Goal: Task Accomplishment & Management: Use online tool/utility

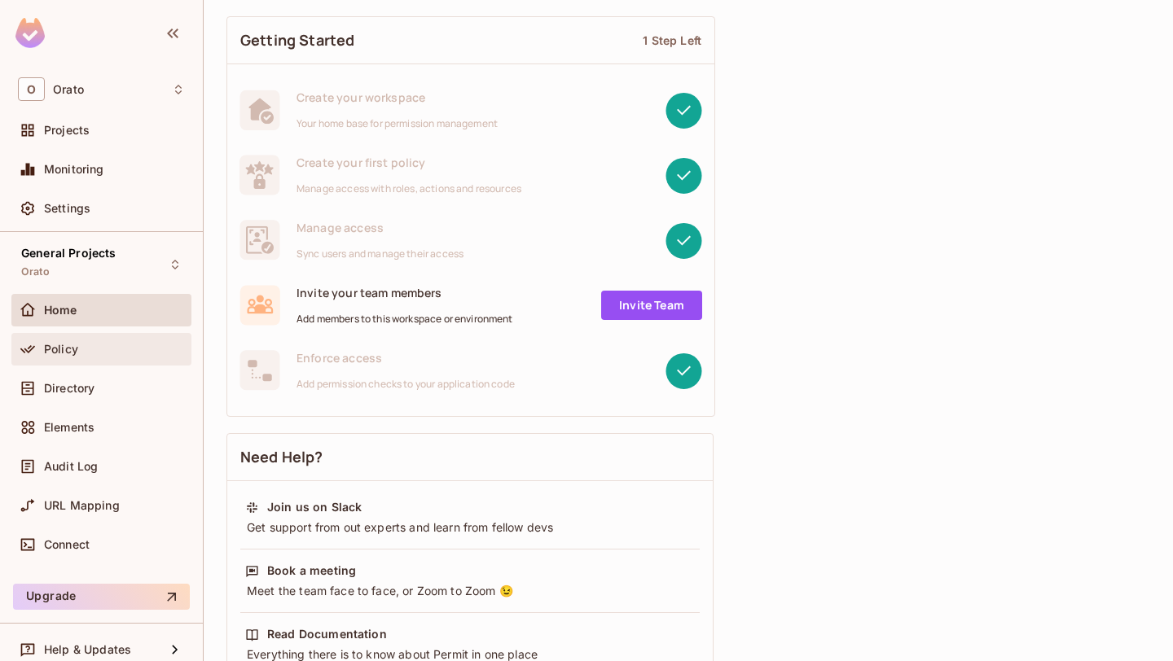
click at [83, 351] on div "Policy" at bounding box center [114, 349] width 141 height 13
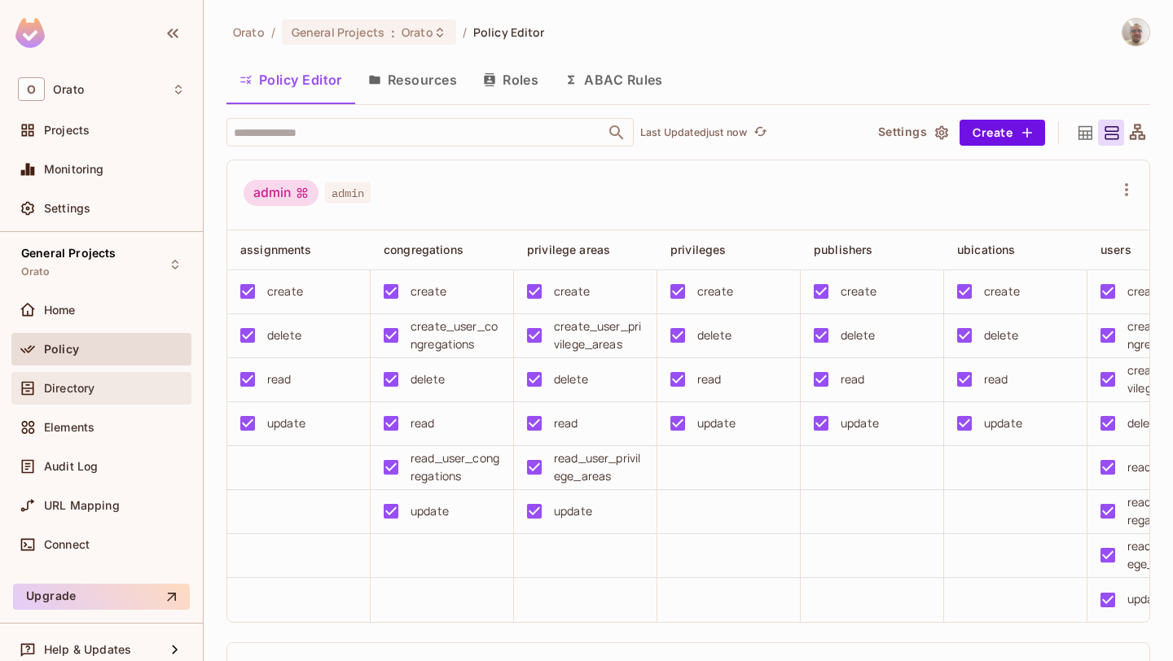
click at [81, 385] on span "Directory" at bounding box center [69, 388] width 50 height 13
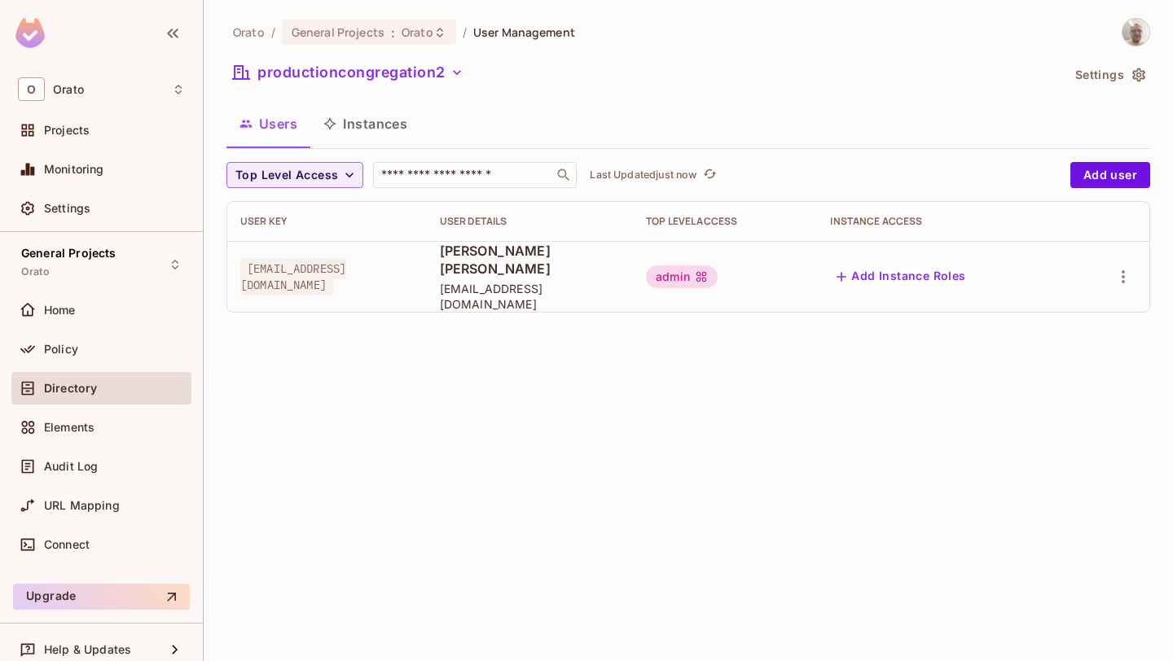
click at [371, 121] on button "Instances" at bounding box center [365, 123] width 110 height 41
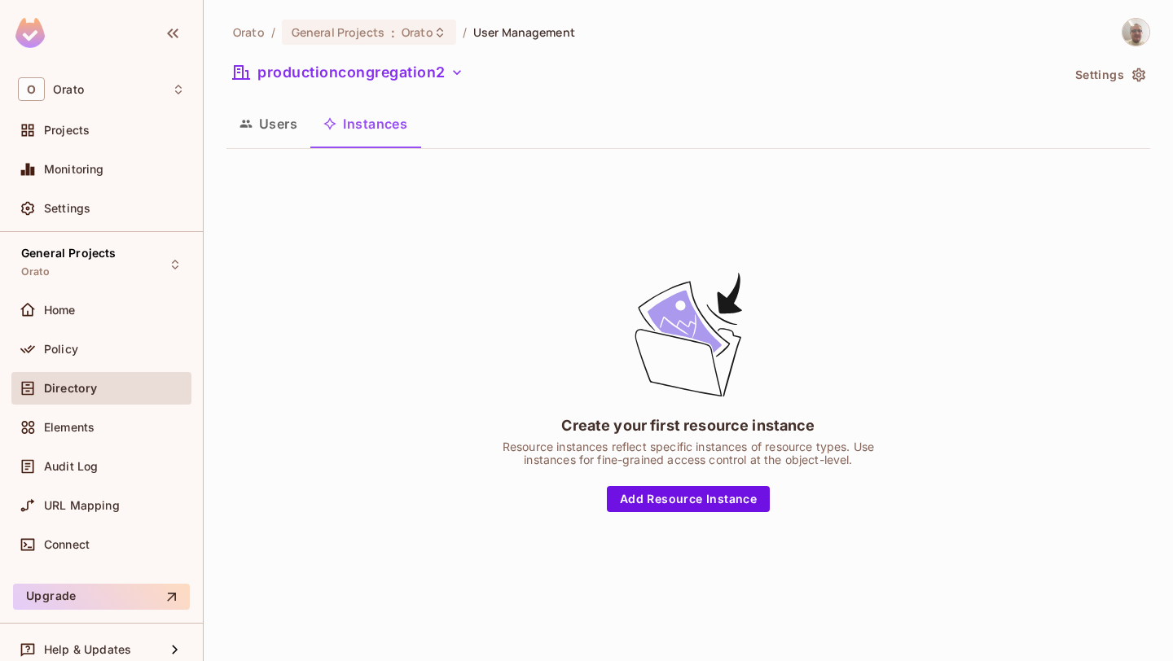
click at [274, 121] on button "Users" at bounding box center [268, 123] width 84 height 41
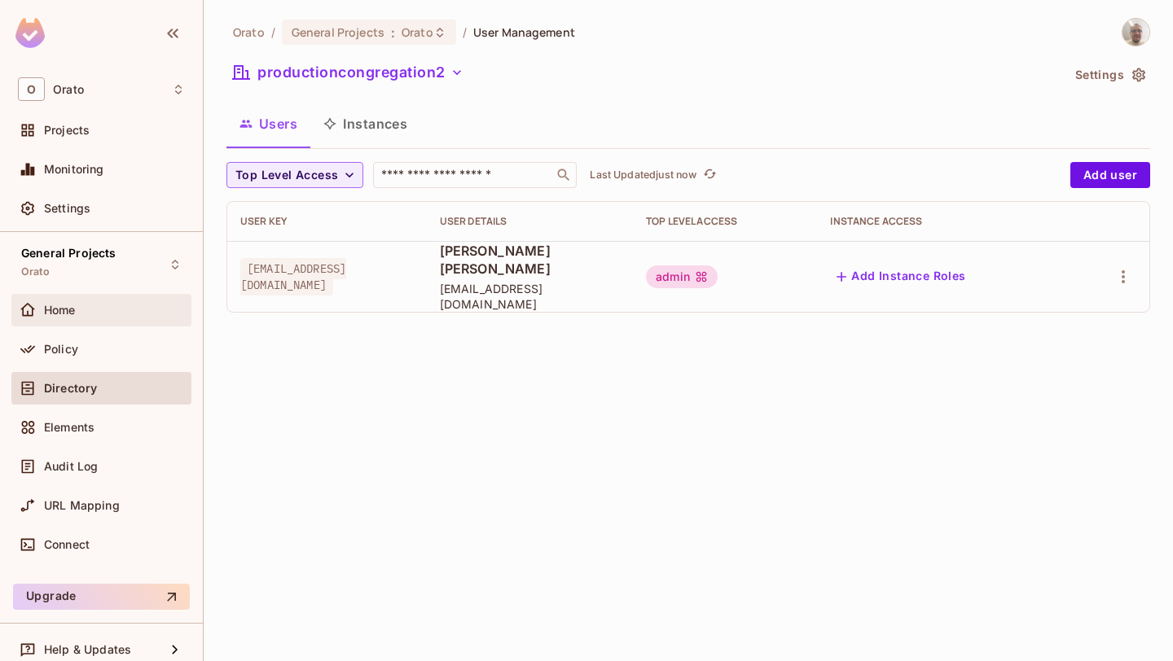
click at [77, 315] on div "Home" at bounding box center [114, 310] width 141 height 13
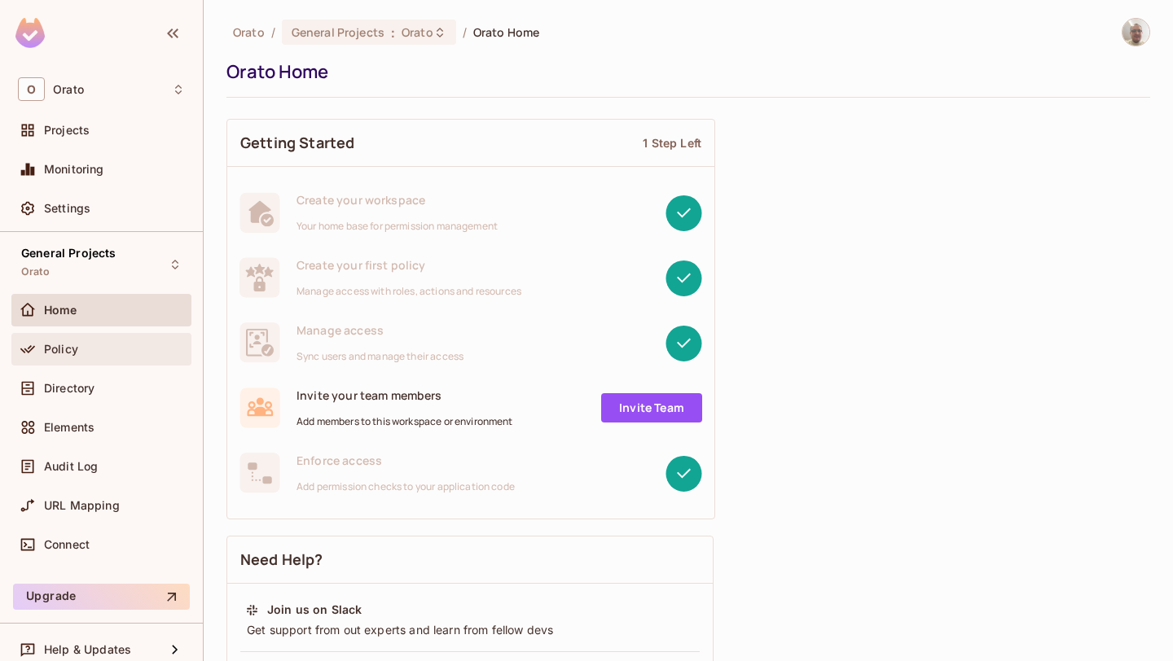
click at [87, 346] on div "Policy" at bounding box center [114, 349] width 141 height 13
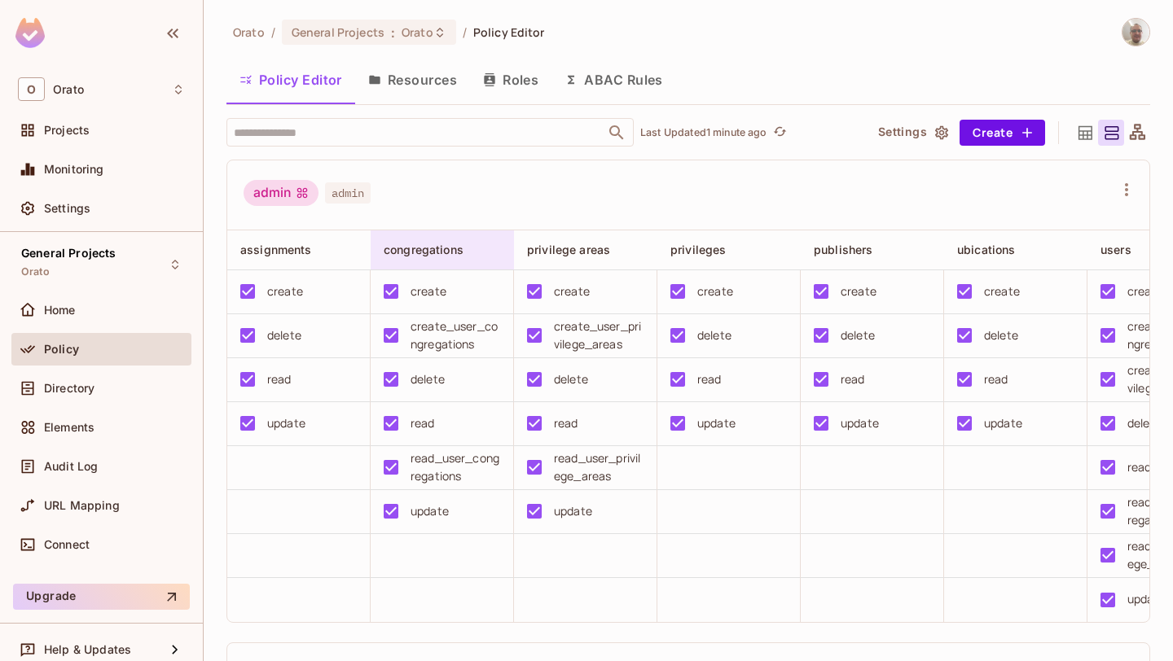
click at [479, 252] on div "congregations" at bounding box center [438, 250] width 108 height 16
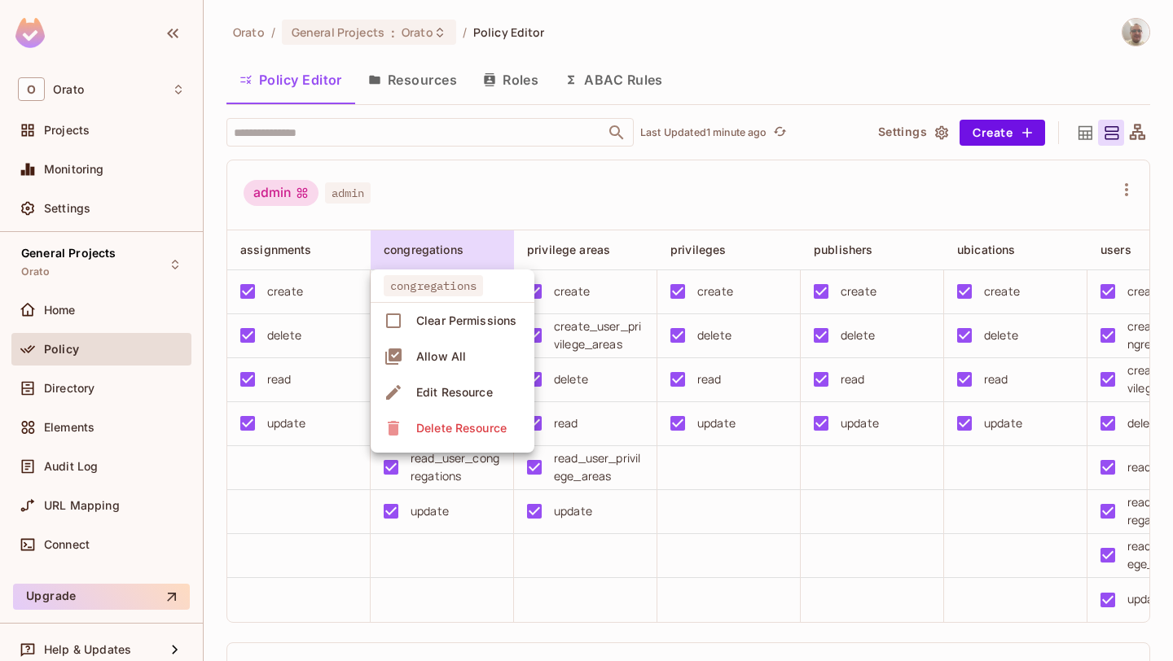
click at [442, 397] on div "Edit Resource" at bounding box center [454, 392] width 77 height 16
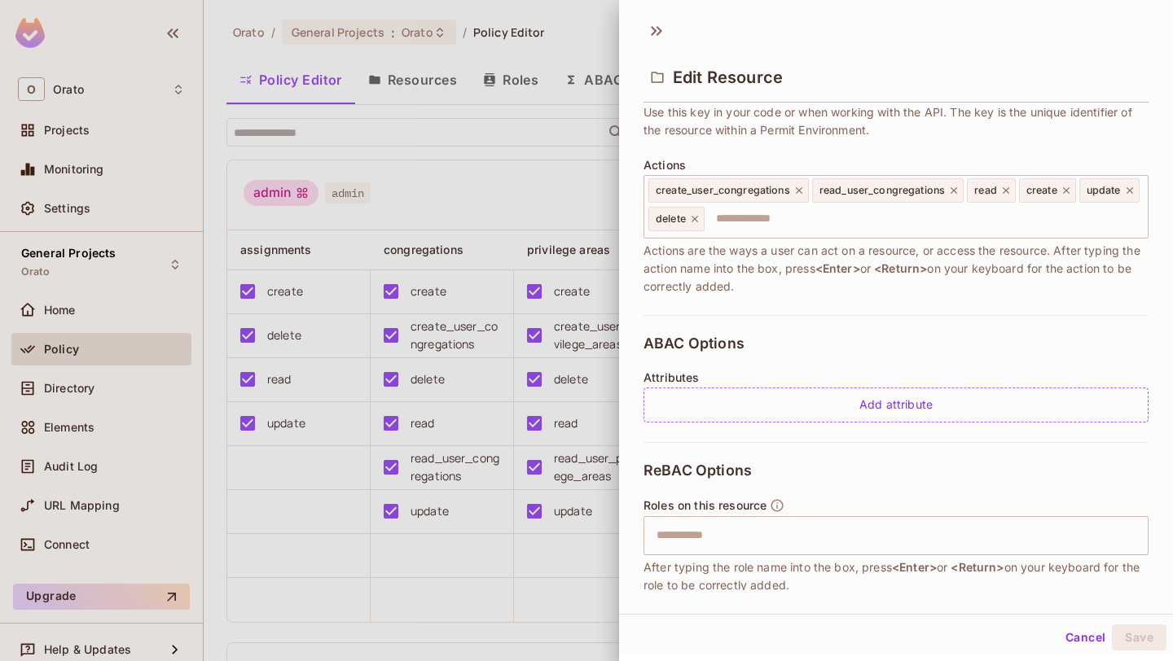
scroll to position [168, 0]
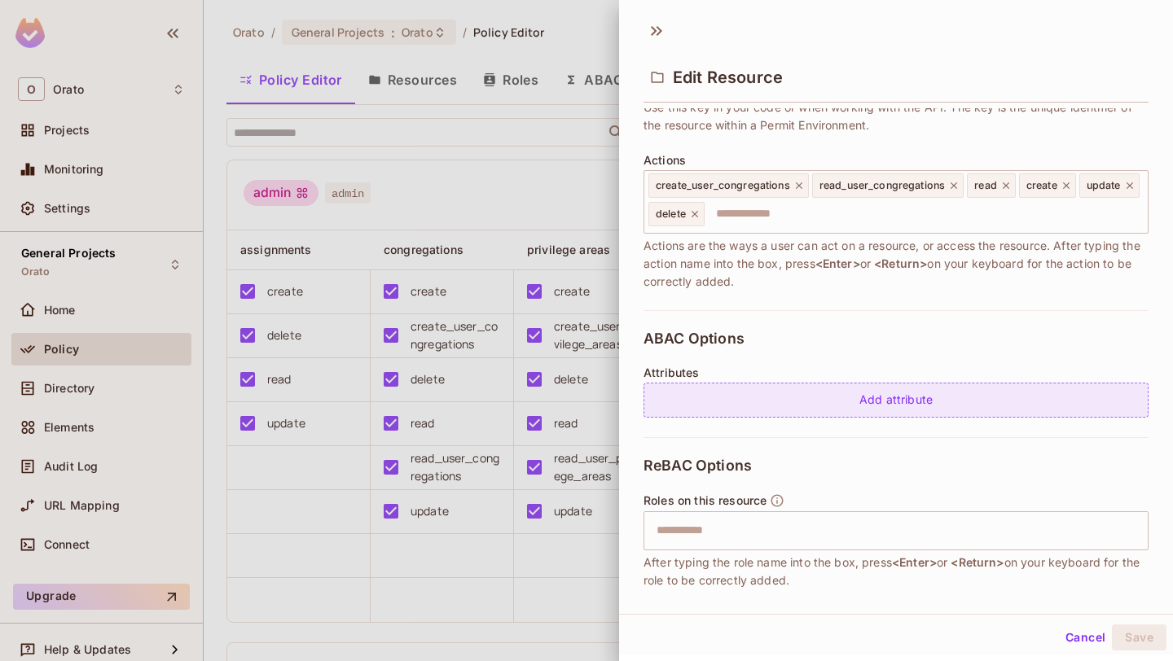
click at [845, 402] on div "Add attribute" at bounding box center [895, 400] width 505 height 35
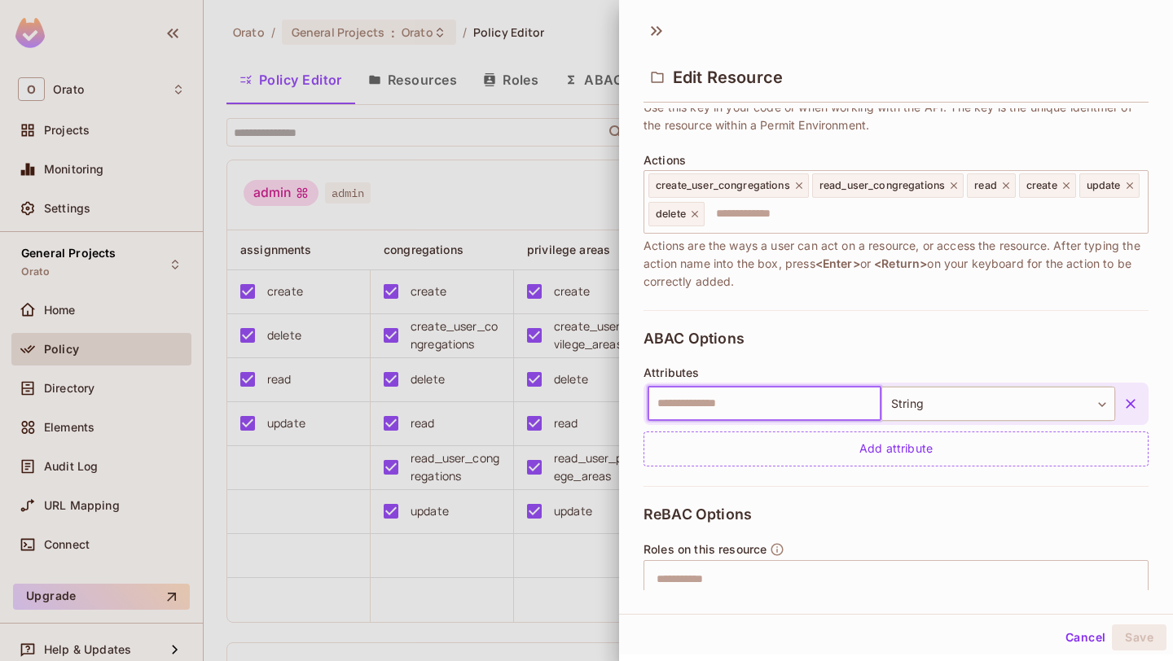
click at [851, 406] on input "text" at bounding box center [765, 404] width 234 height 34
click at [1134, 404] on icon "button" at bounding box center [1130, 404] width 16 height 16
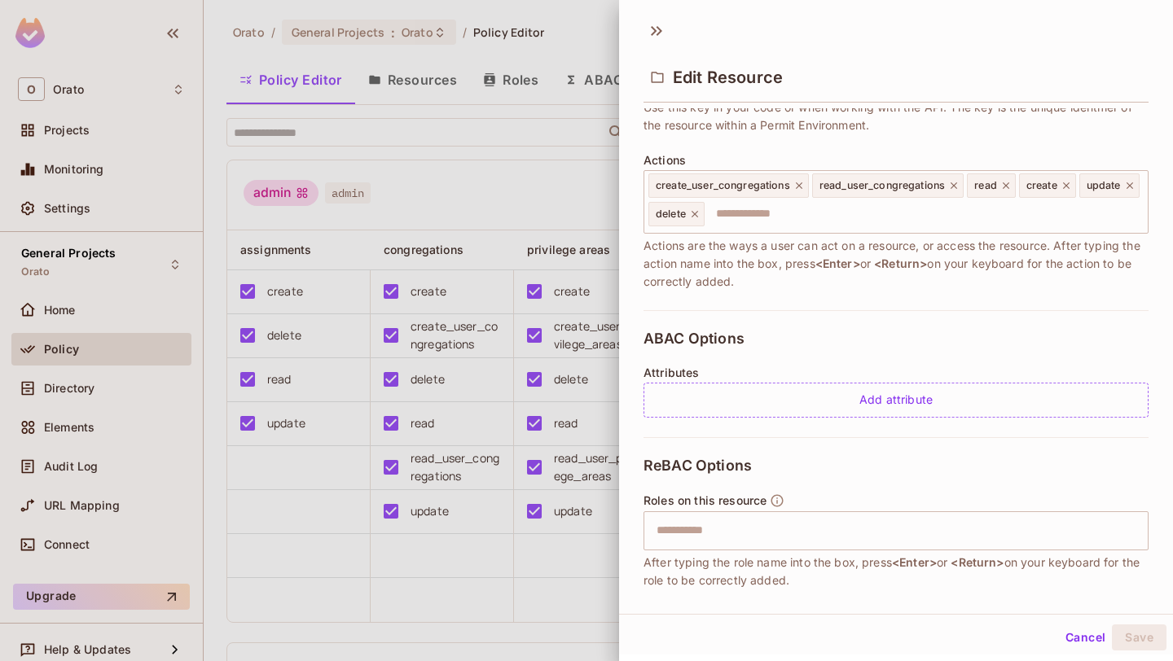
click at [779, 323] on div "ABAC Options Attributes Add attribute" at bounding box center [895, 373] width 505 height 127
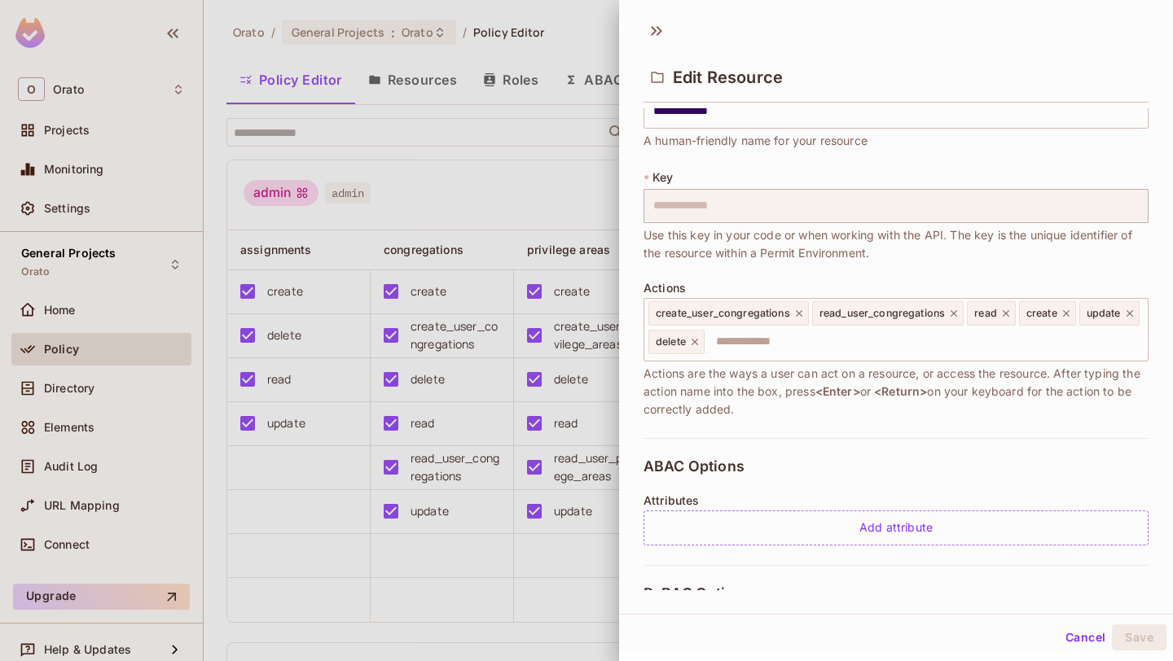
scroll to position [0, 0]
